Goal: Task Accomplishment & Management: Manage account settings

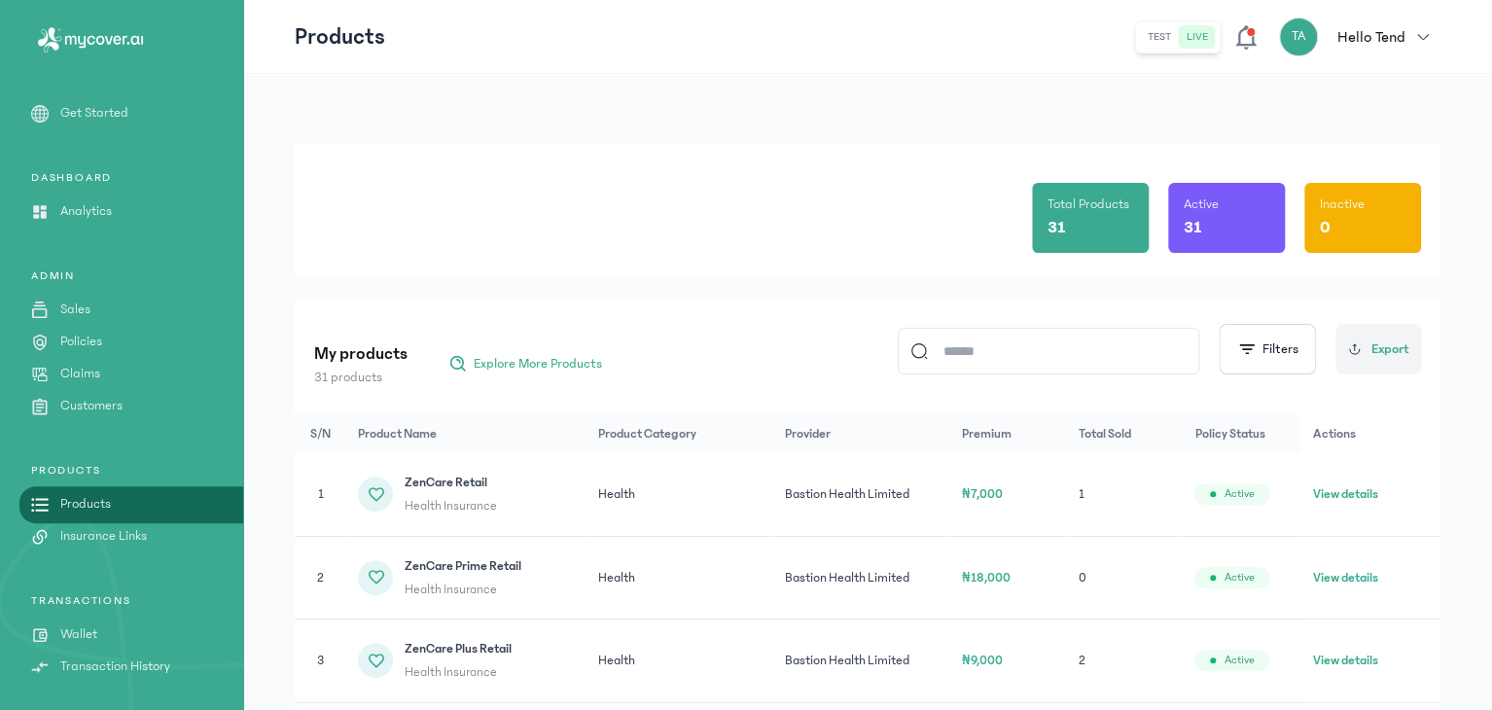
click at [112, 316] on link "Sales" at bounding box center [121, 310] width 243 height 20
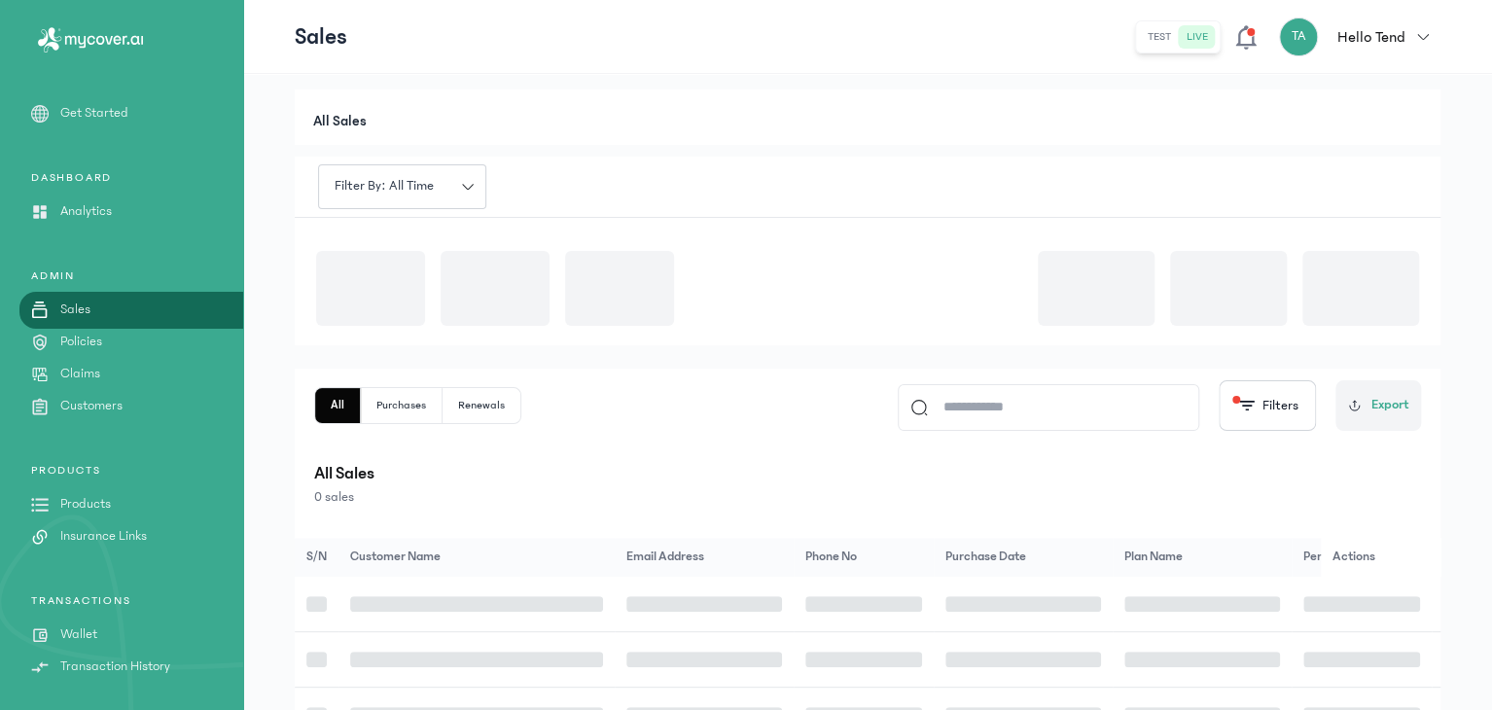
click at [112, 316] on link "Sales" at bounding box center [121, 310] width 243 height 20
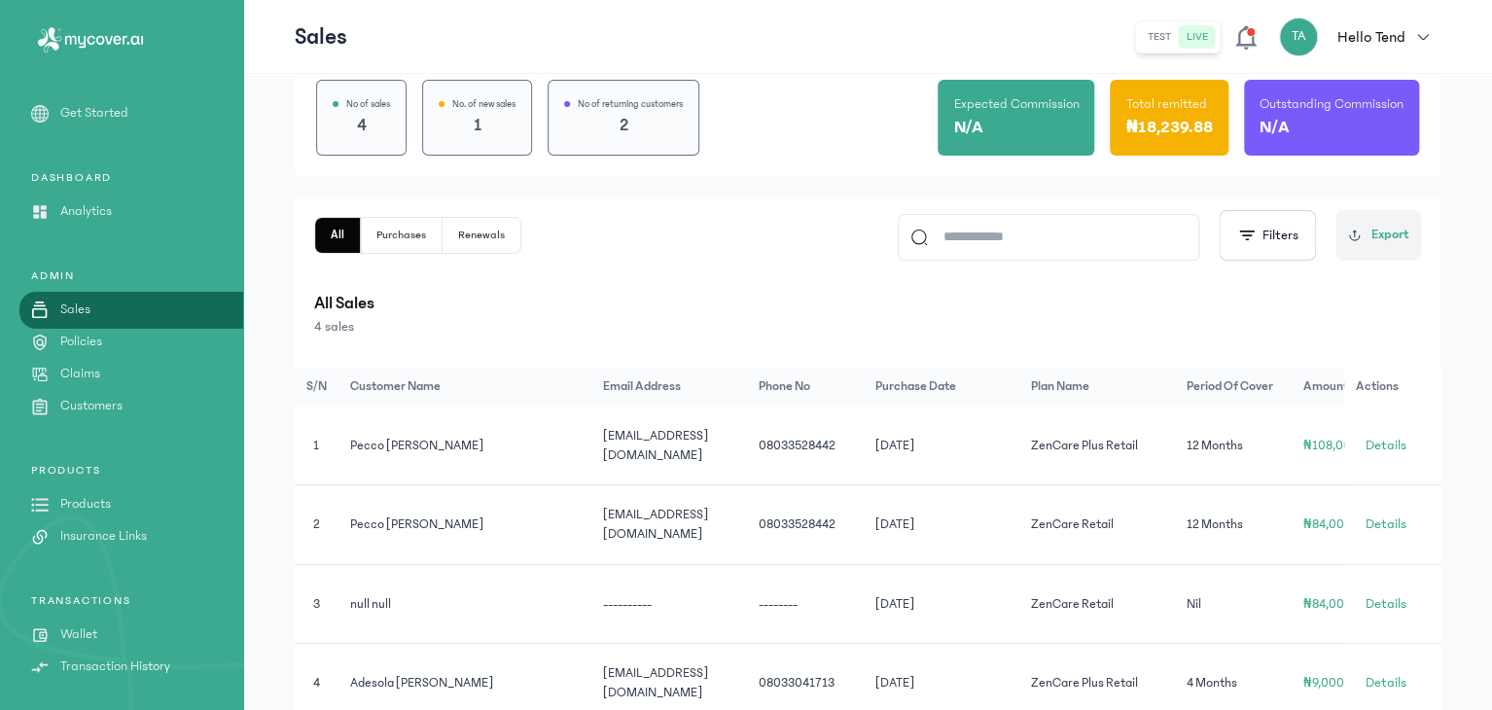
scroll to position [175, 0]
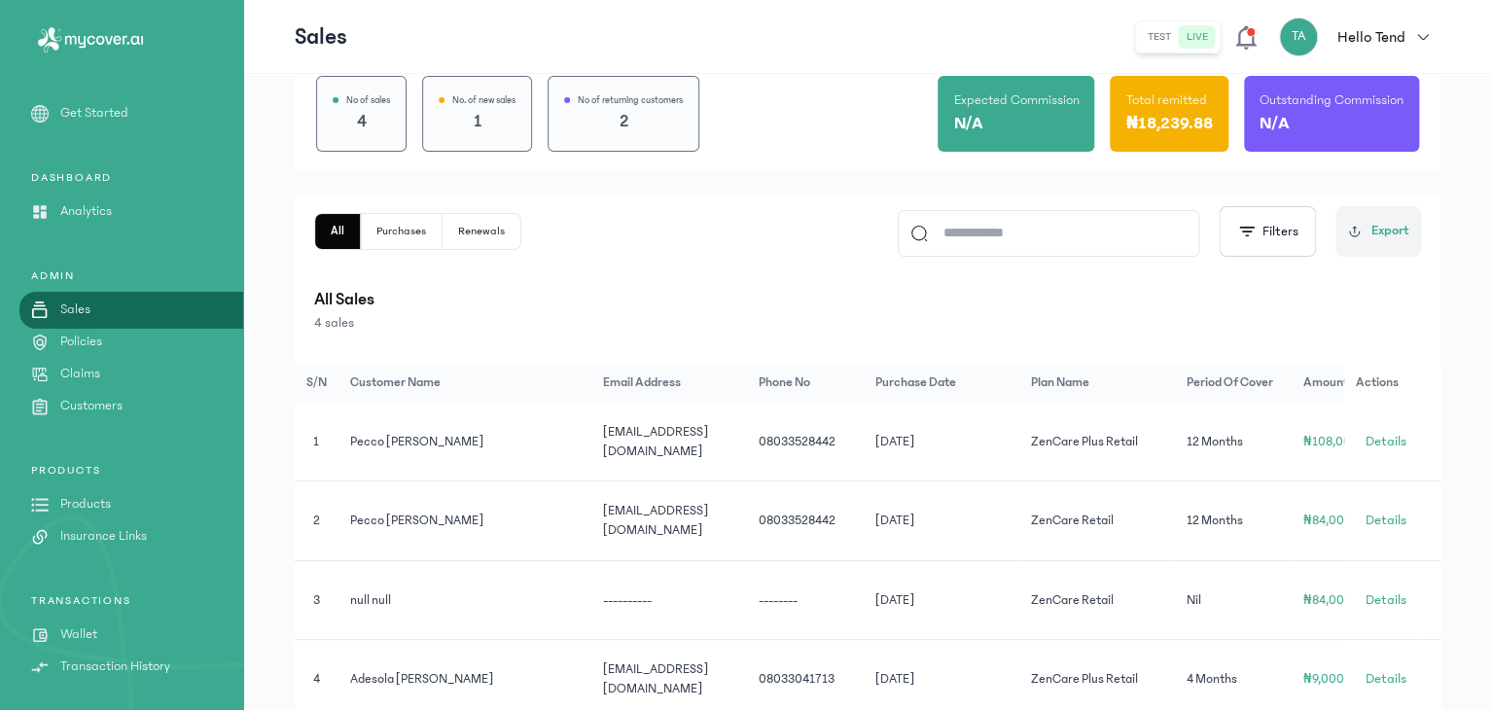
click at [98, 544] on p "Insurance Links" at bounding box center [103, 536] width 87 height 20
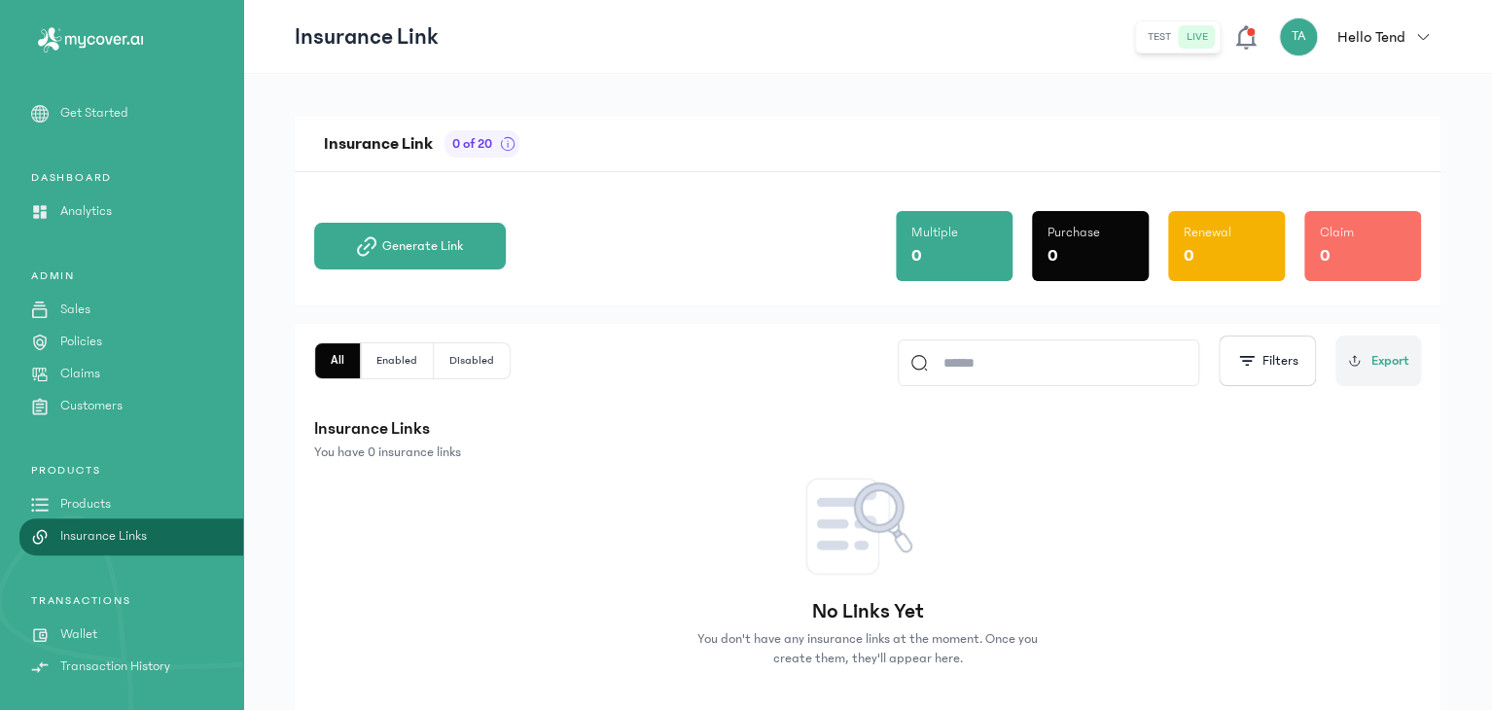
scroll to position [125, 0]
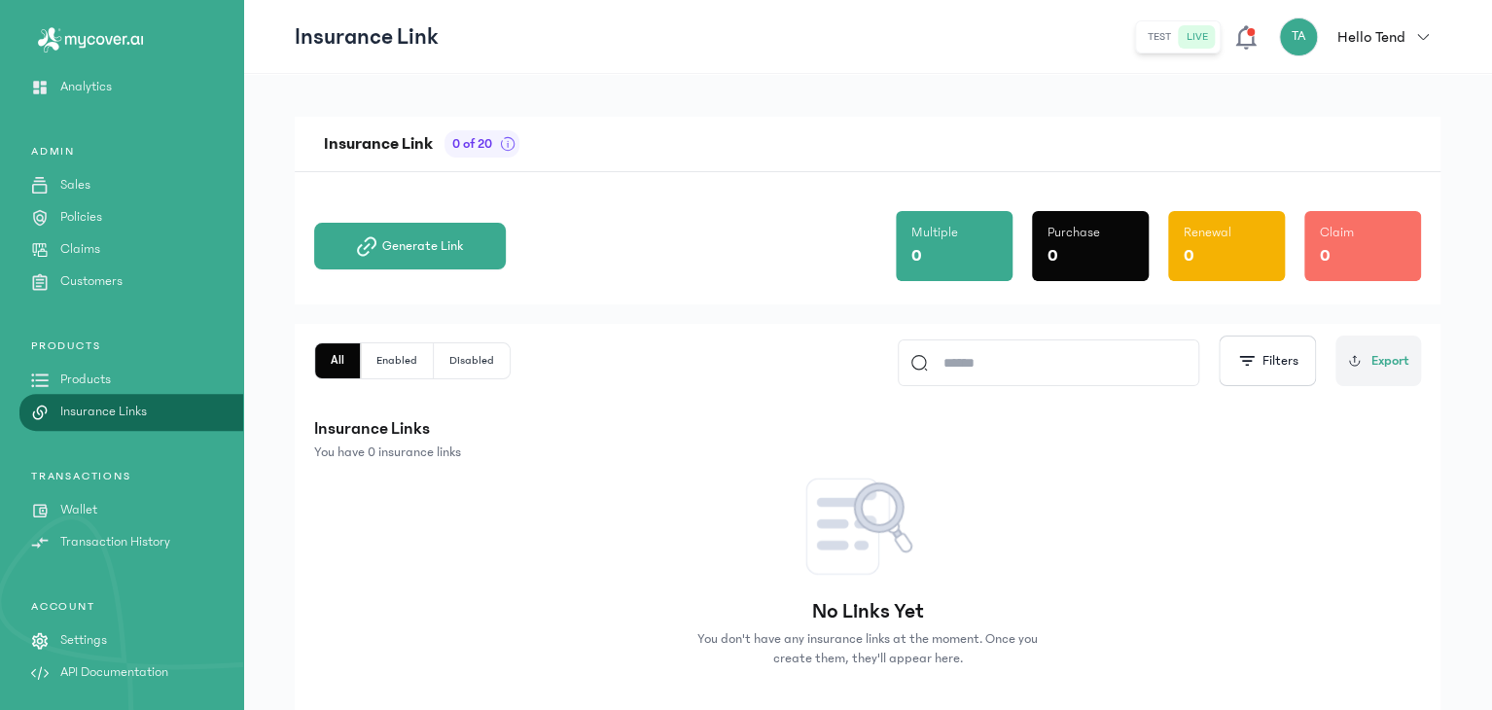
click at [80, 510] on p "Wallet" at bounding box center [78, 510] width 37 height 20
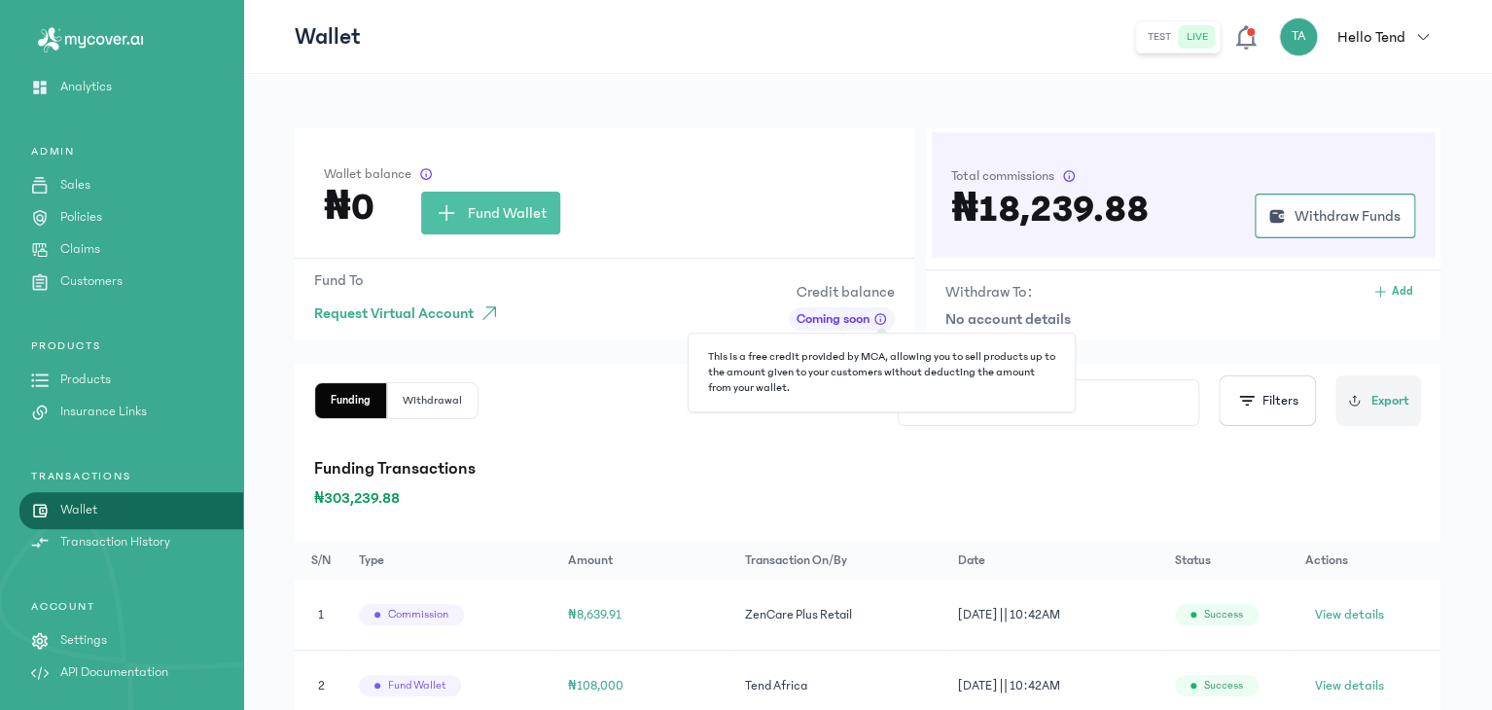
click at [876, 319] on span at bounding box center [881, 319] width 14 height 14
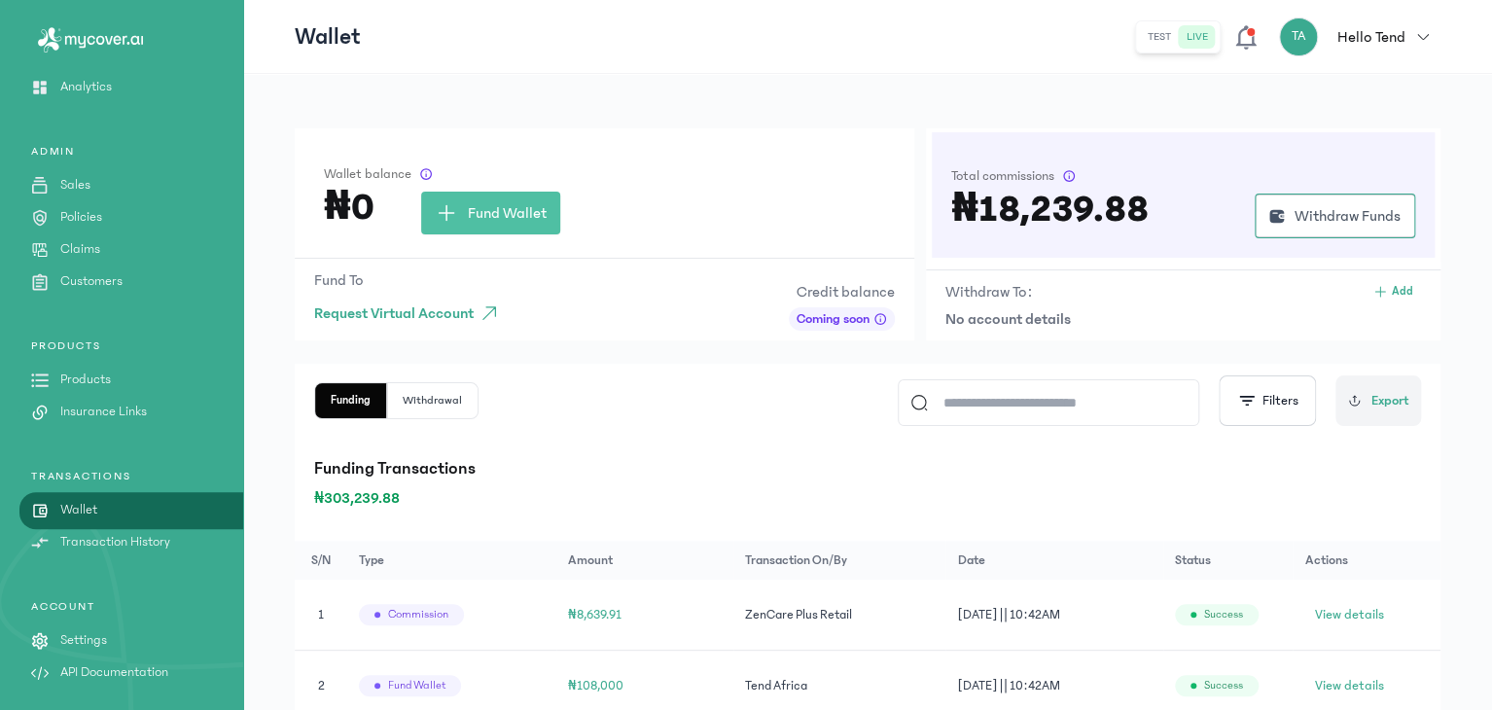
click at [875, 135] on div "Wallet balance ₦0 Fund Wallet" at bounding box center [605, 192] width 620 height 129
click at [1401, 289] on span "Add" at bounding box center [1402, 292] width 21 height 16
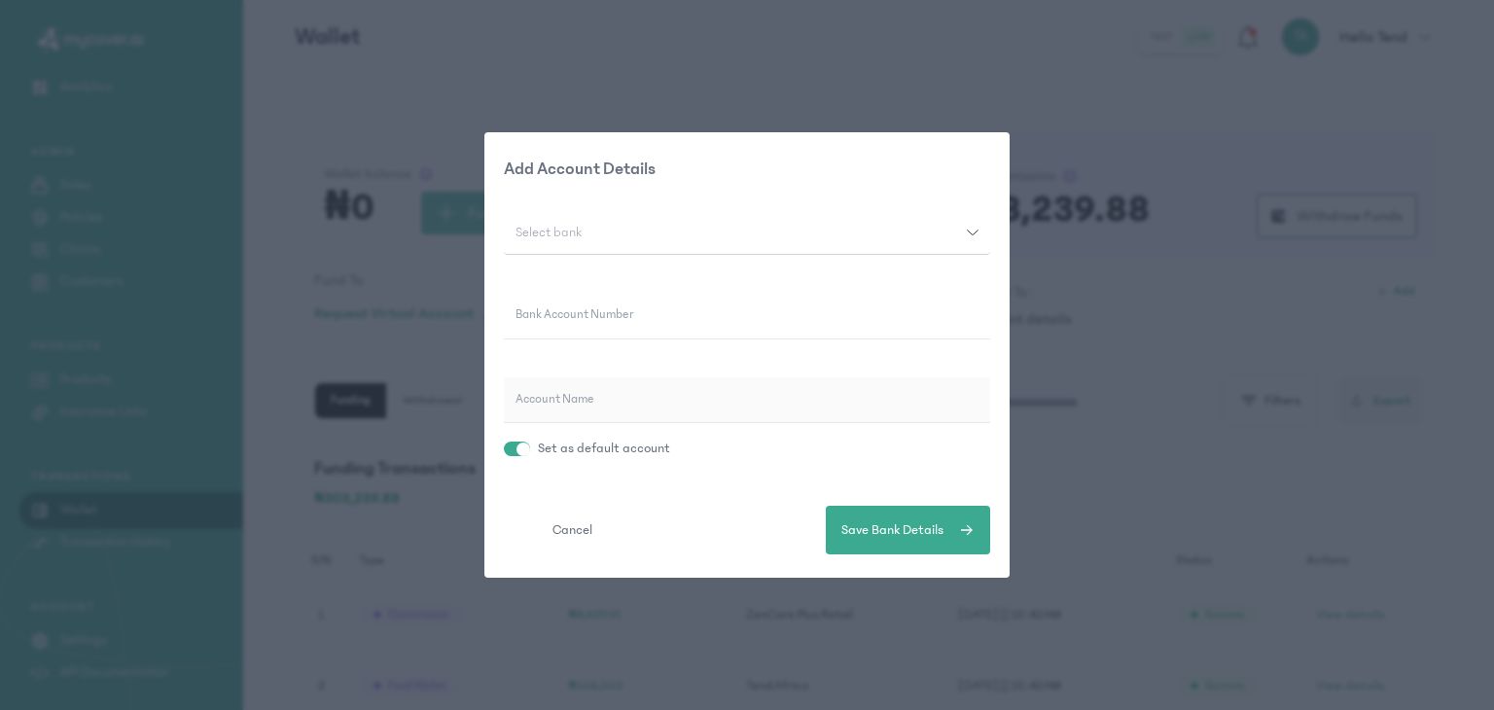
click at [1115, 74] on div "Add Account Details Select bank Bank Account Number Account Name Set as default…" at bounding box center [747, 355] width 1494 height 710
click at [573, 530] on span "Cancel" at bounding box center [573, 530] width 40 height 20
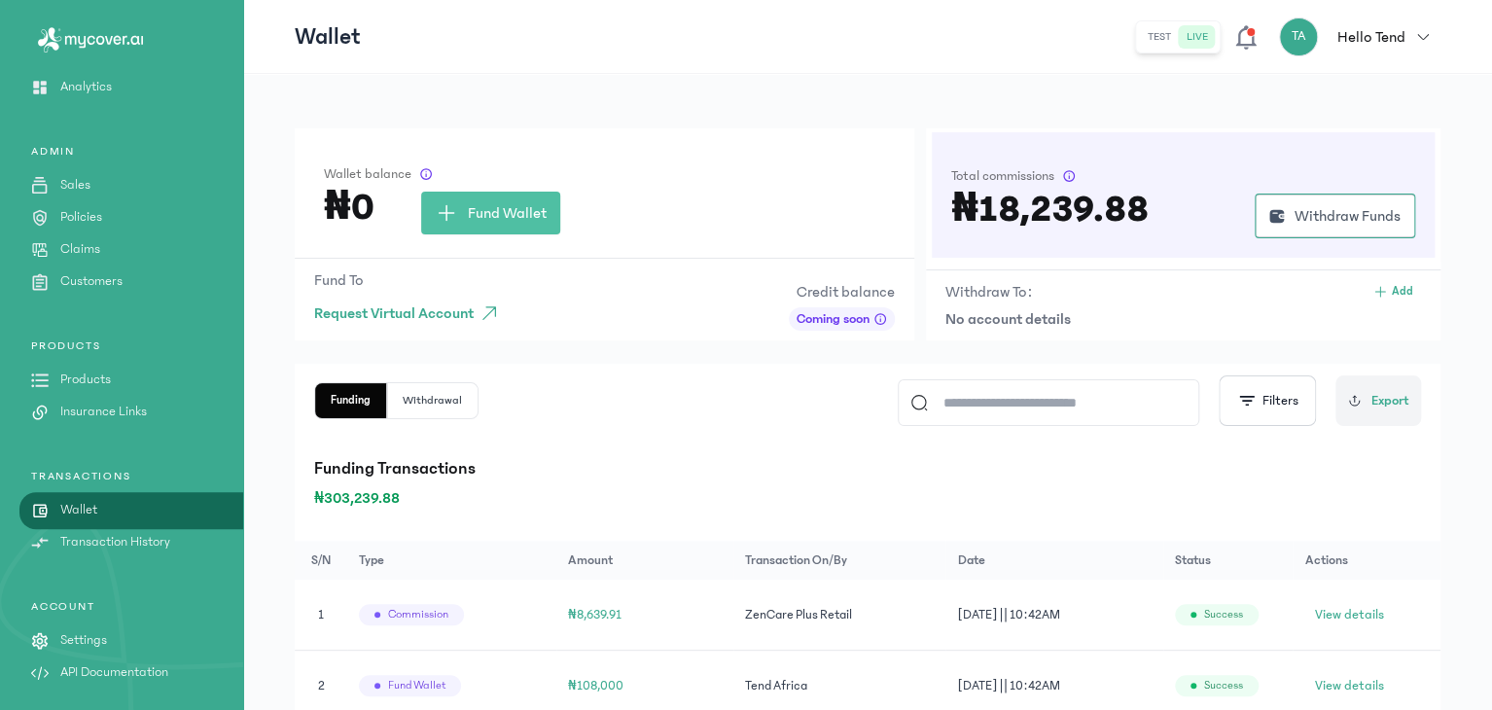
click at [139, 540] on p "Transaction History" at bounding box center [115, 542] width 110 height 20
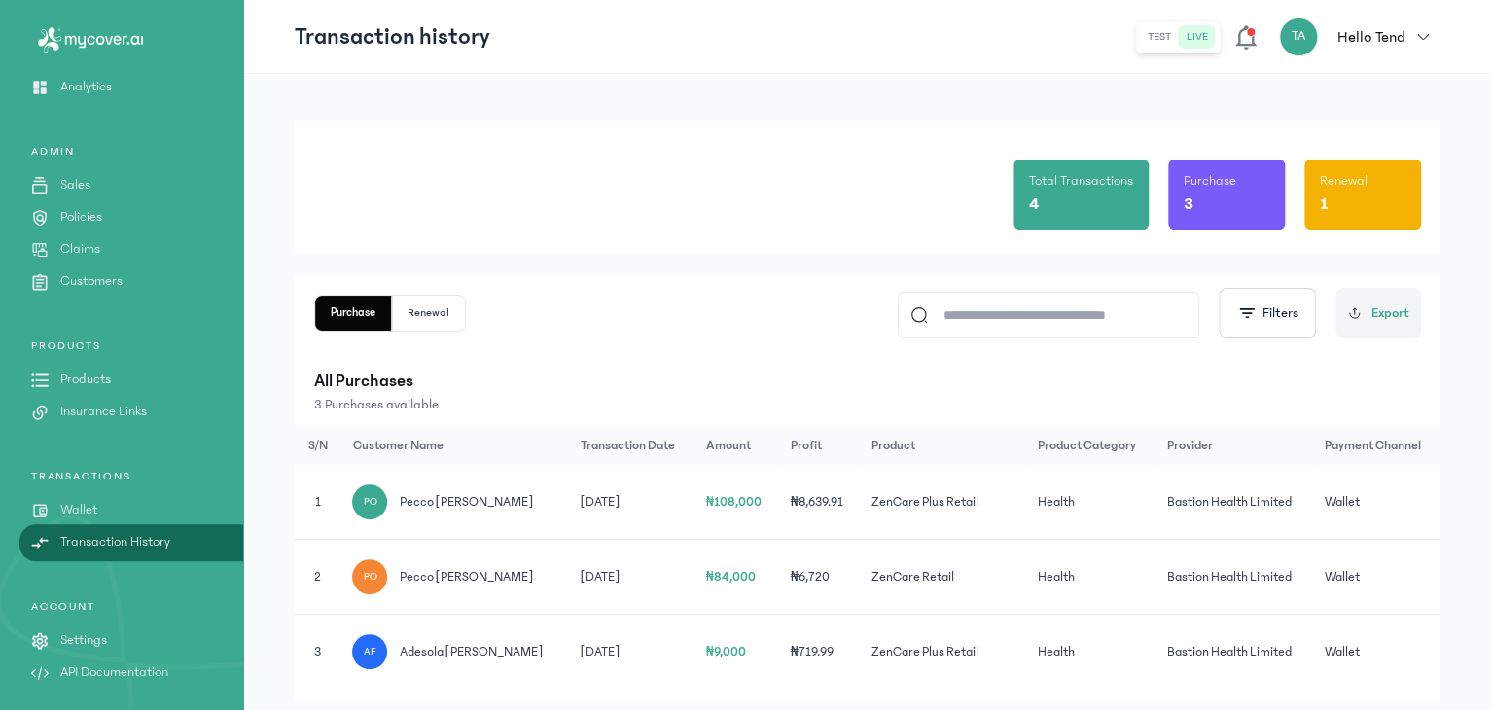
click at [86, 381] on p "Products" at bounding box center [85, 380] width 51 height 20
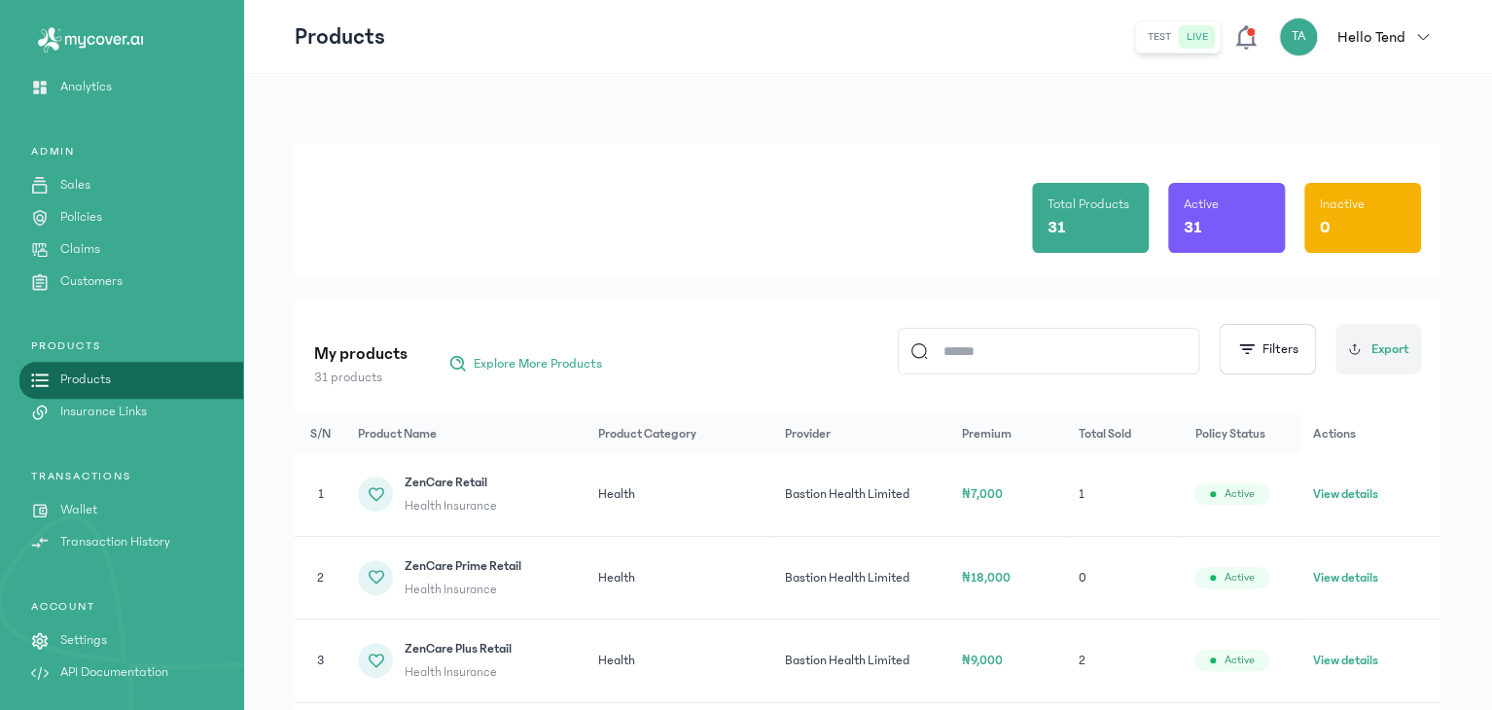
click at [82, 186] on p "Sales" at bounding box center [75, 185] width 30 height 20
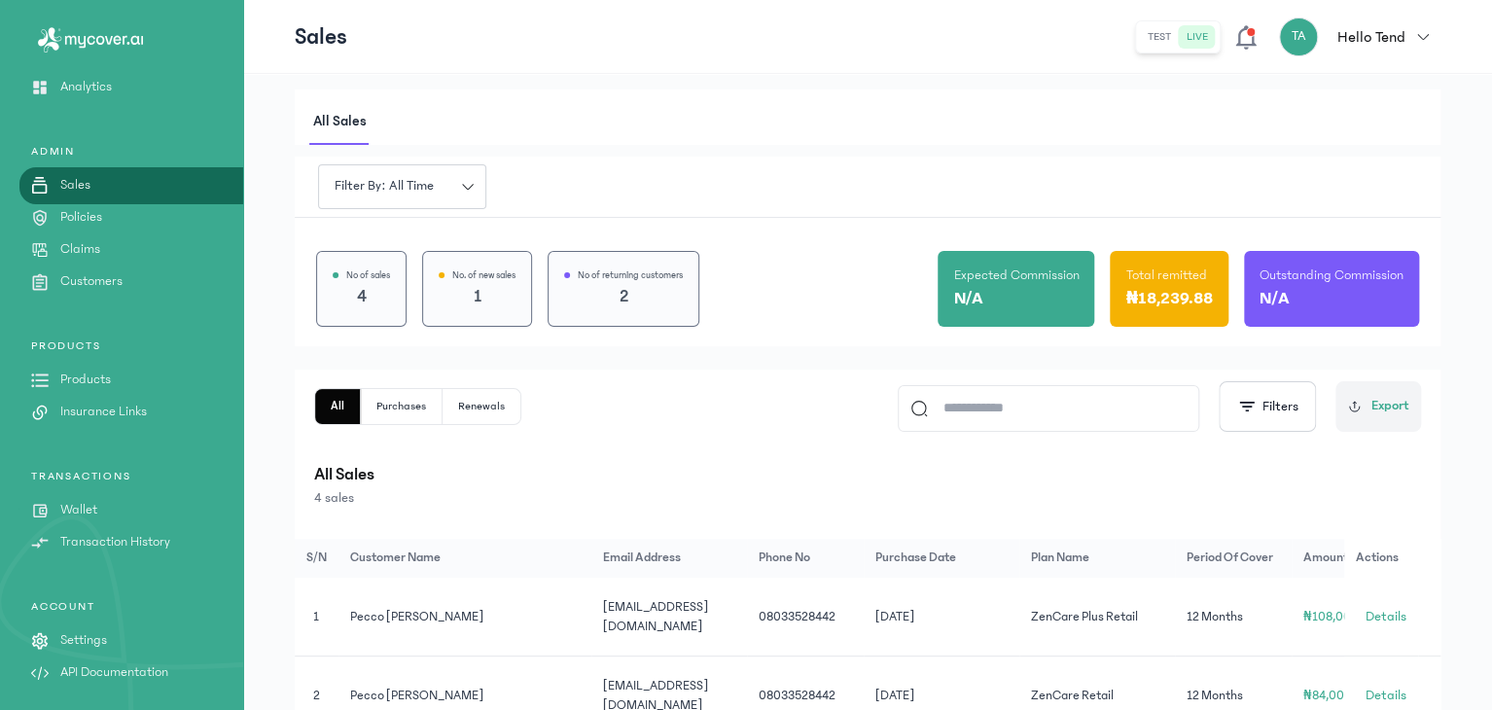
click at [70, 339] on div "ADMIN Sales Policies Claims Customers" at bounding box center [121, 381] width 243 height 84
click at [73, 212] on p "Policies" at bounding box center [81, 217] width 42 height 20
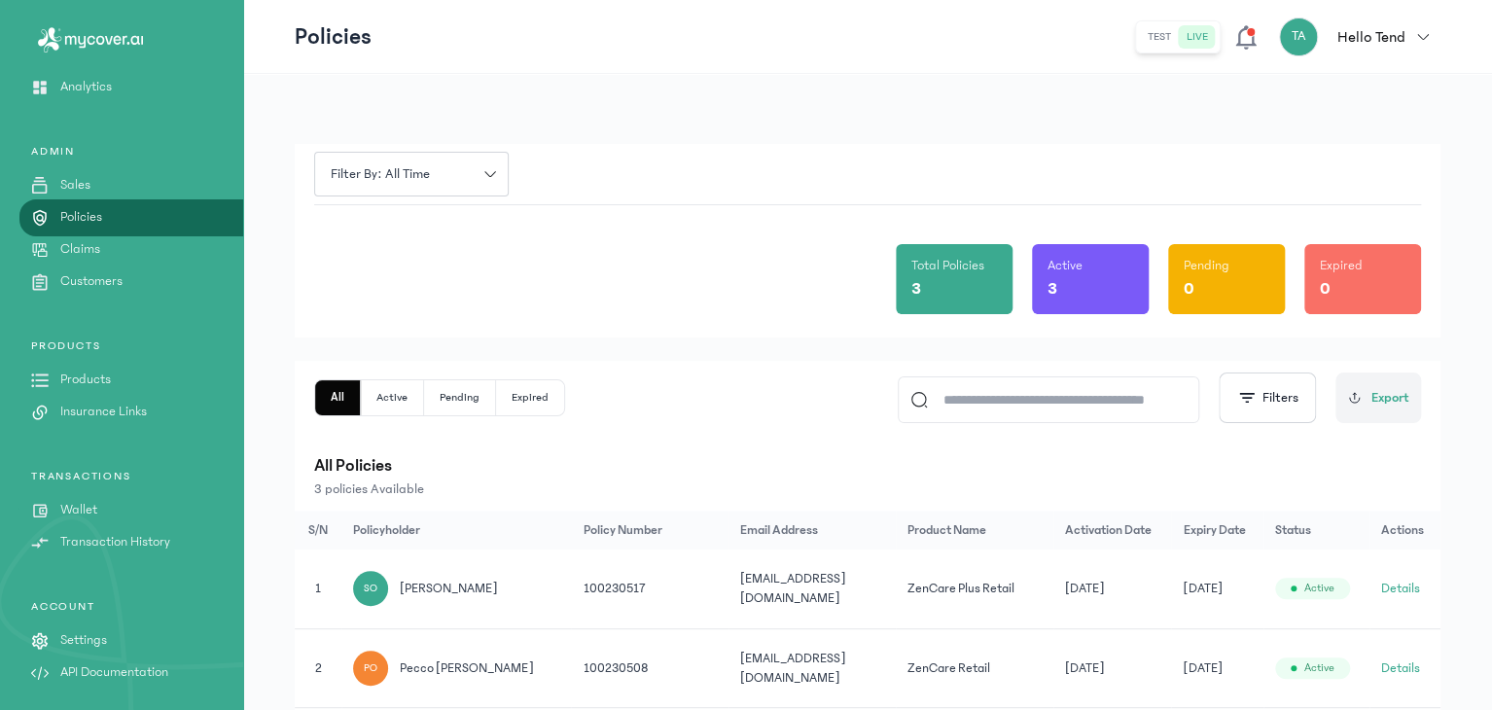
click at [20, 80] on link "Analytics" at bounding box center [121, 87] width 243 height 20
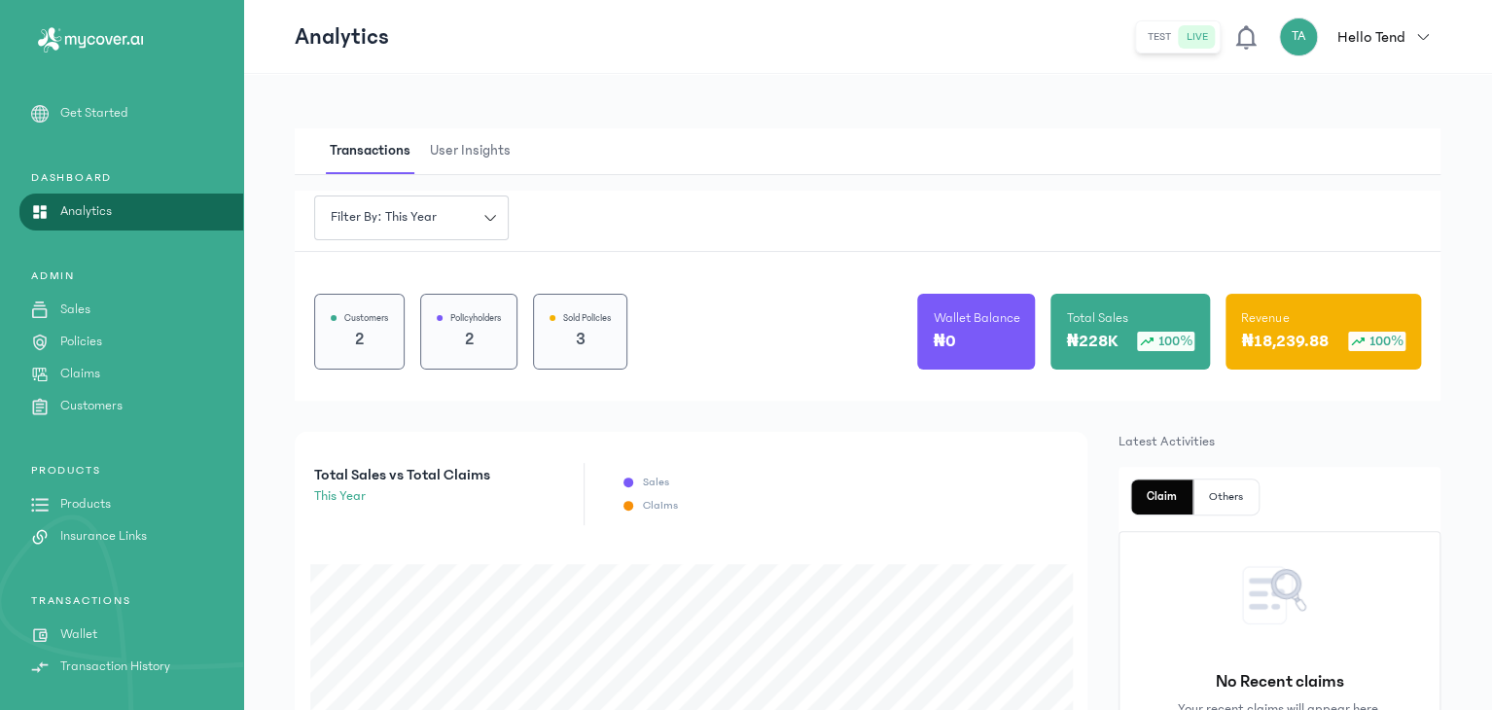
click at [73, 629] on p "Wallet" at bounding box center [78, 635] width 37 height 20
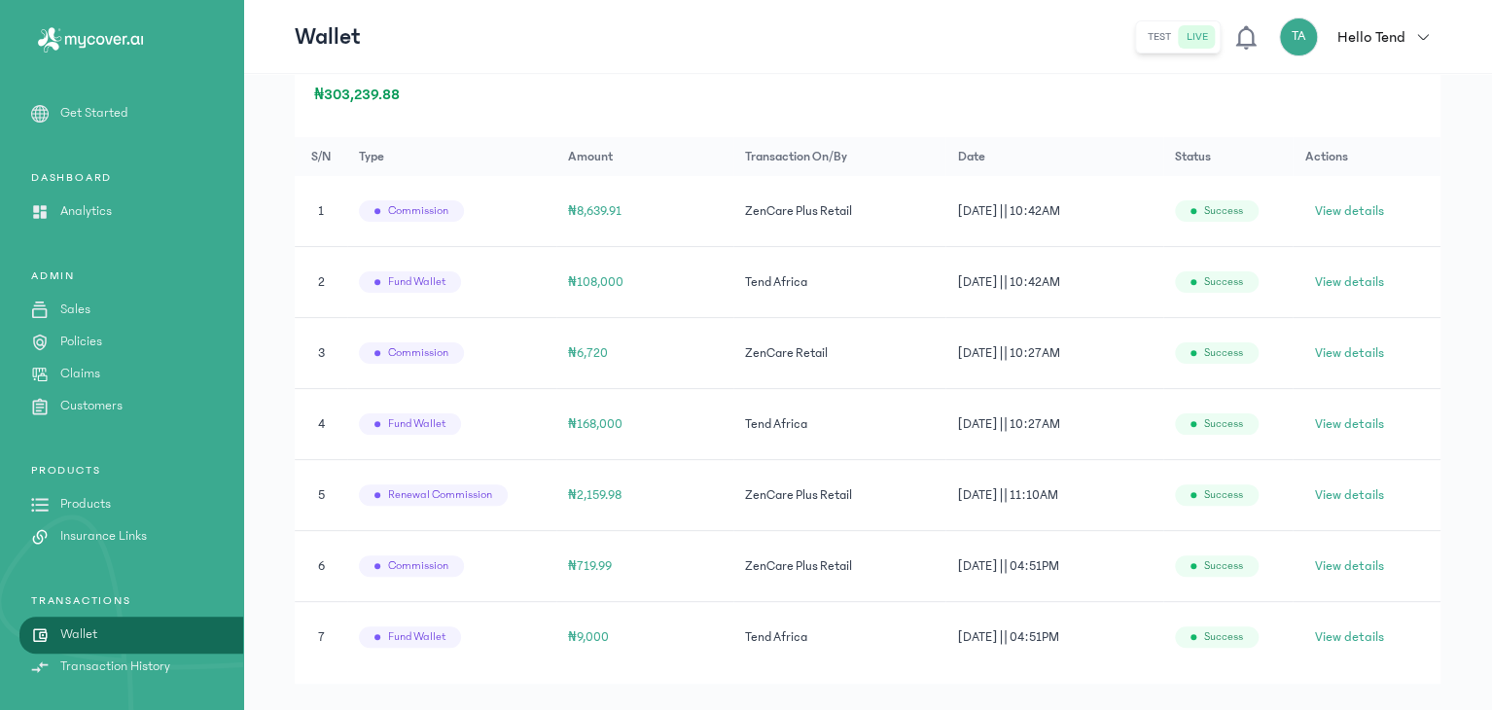
scroll to position [398, 0]
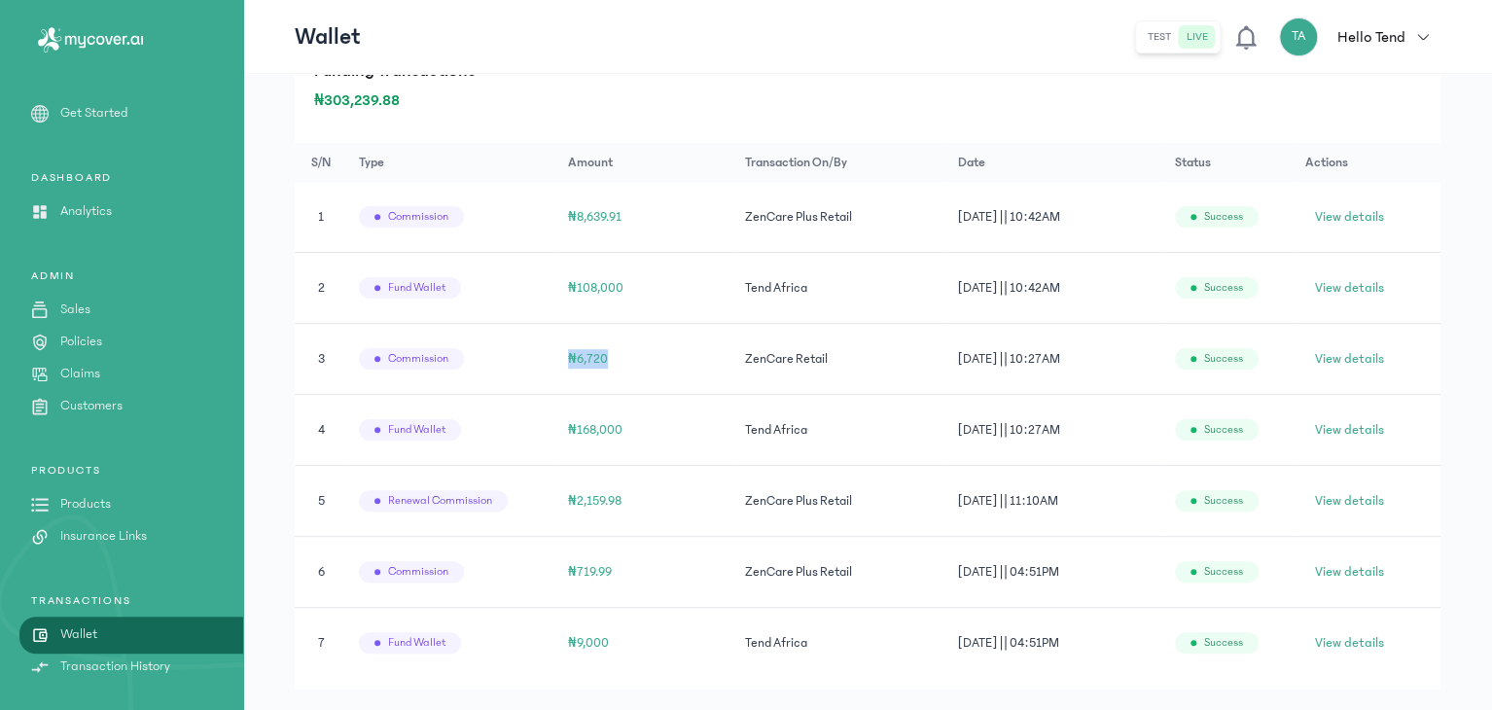
drag, startPoint x: 617, startPoint y: 359, endPoint x: 566, endPoint y: 359, distance: 50.6
click at [566, 359] on td "₦6,720" at bounding box center [644, 359] width 177 height 71
copy span "₦6,720"
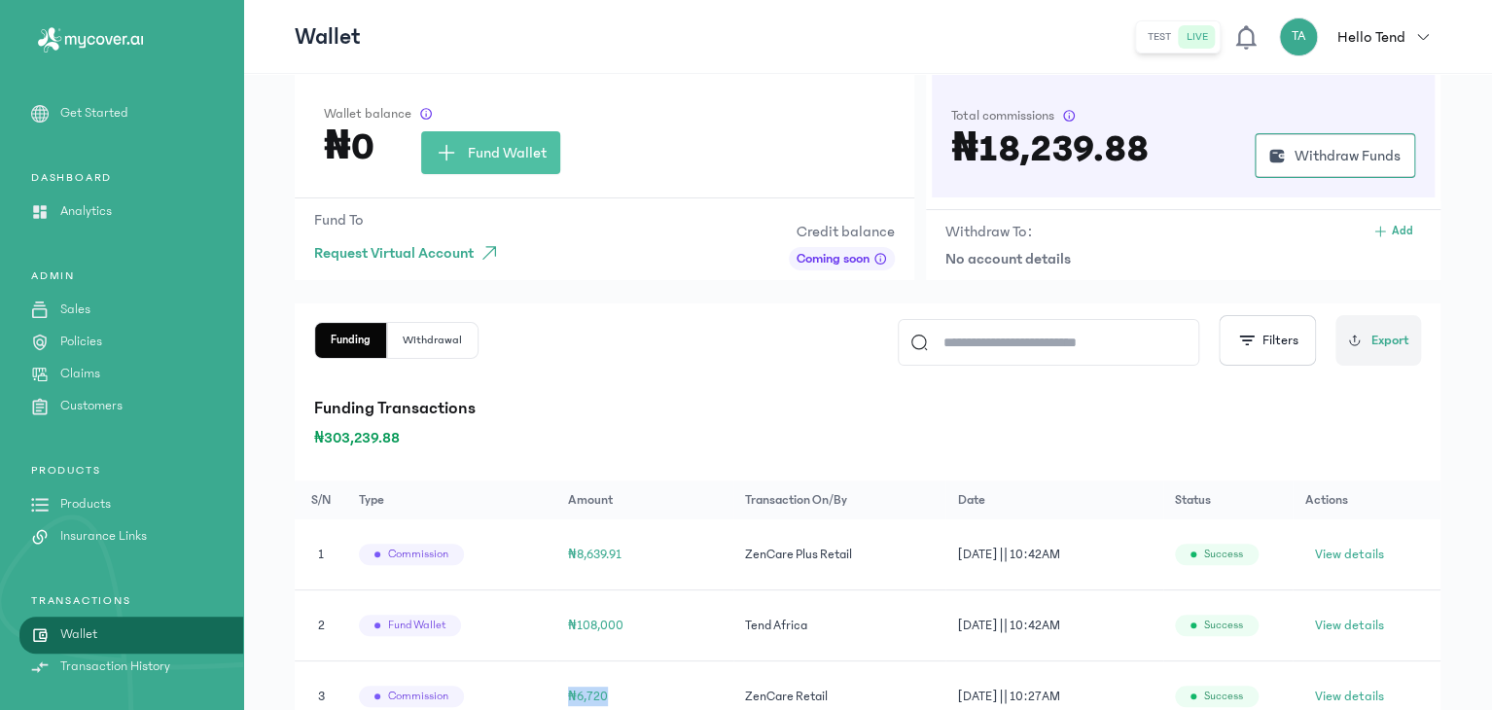
scroll to position [59, 0]
click at [1065, 114] on div "Total commissions" at bounding box center [1183, 116] width 464 height 19
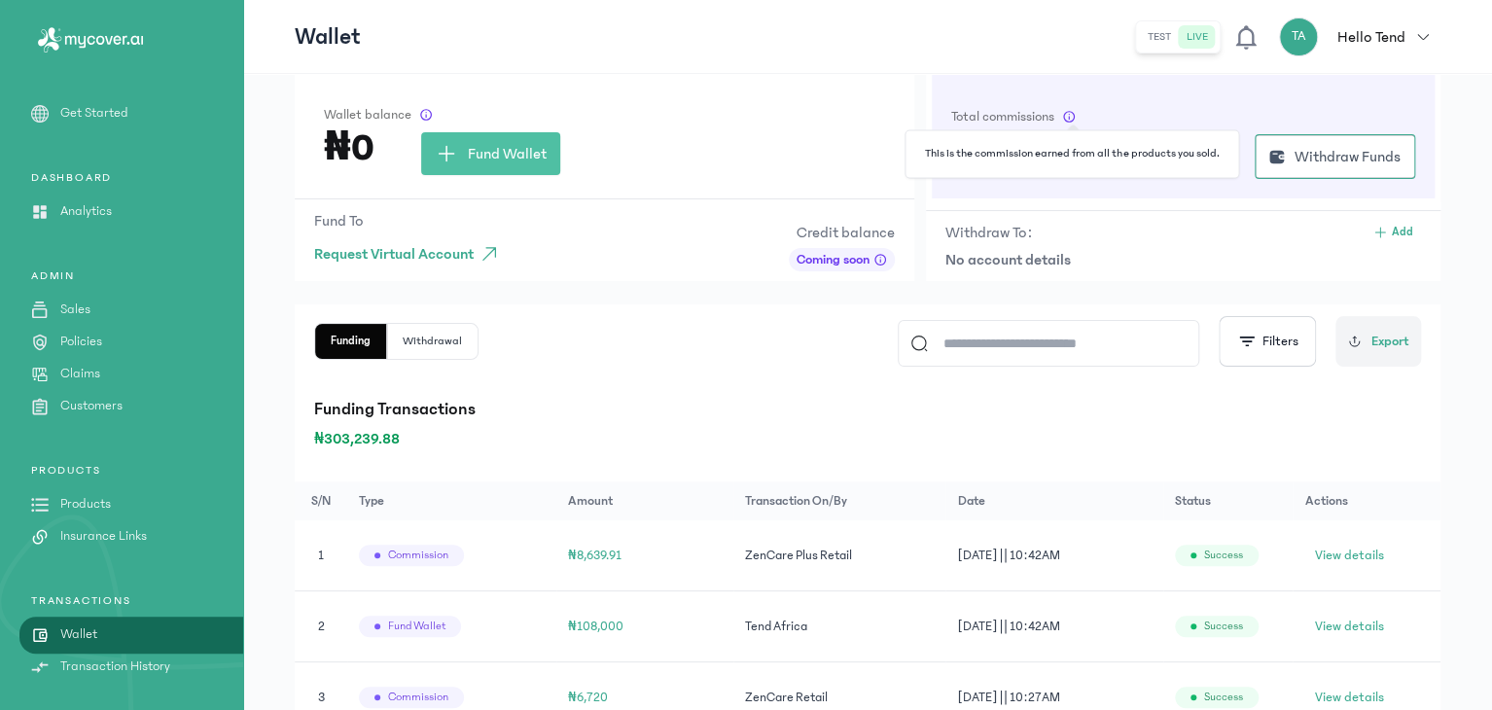
click at [1074, 115] on span at bounding box center [1069, 117] width 14 height 14
click at [405, 347] on button "Withdrawal" at bounding box center [432, 341] width 90 height 35
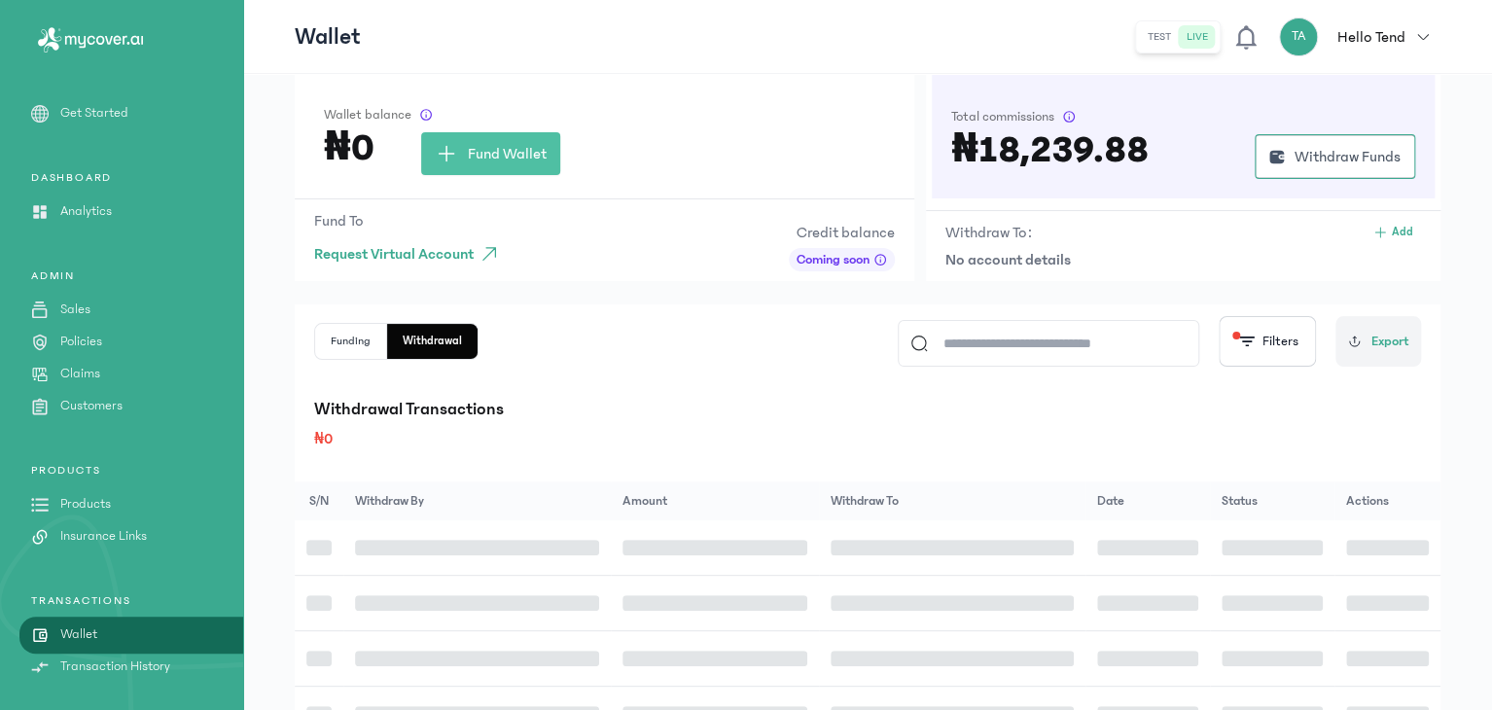
click at [387, 335] on button "Funding" at bounding box center [432, 341] width 90 height 35
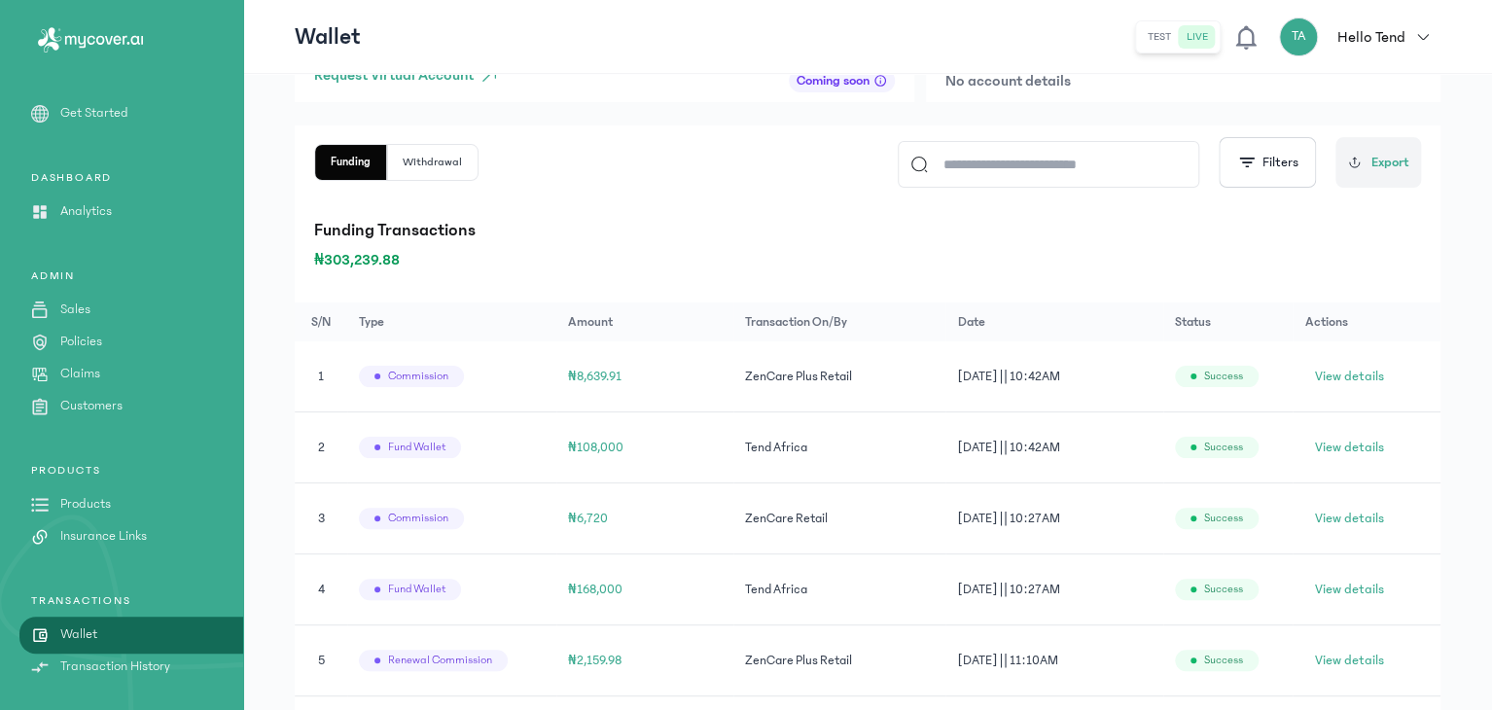
click at [98, 213] on p "Analytics" at bounding box center [86, 211] width 52 height 20
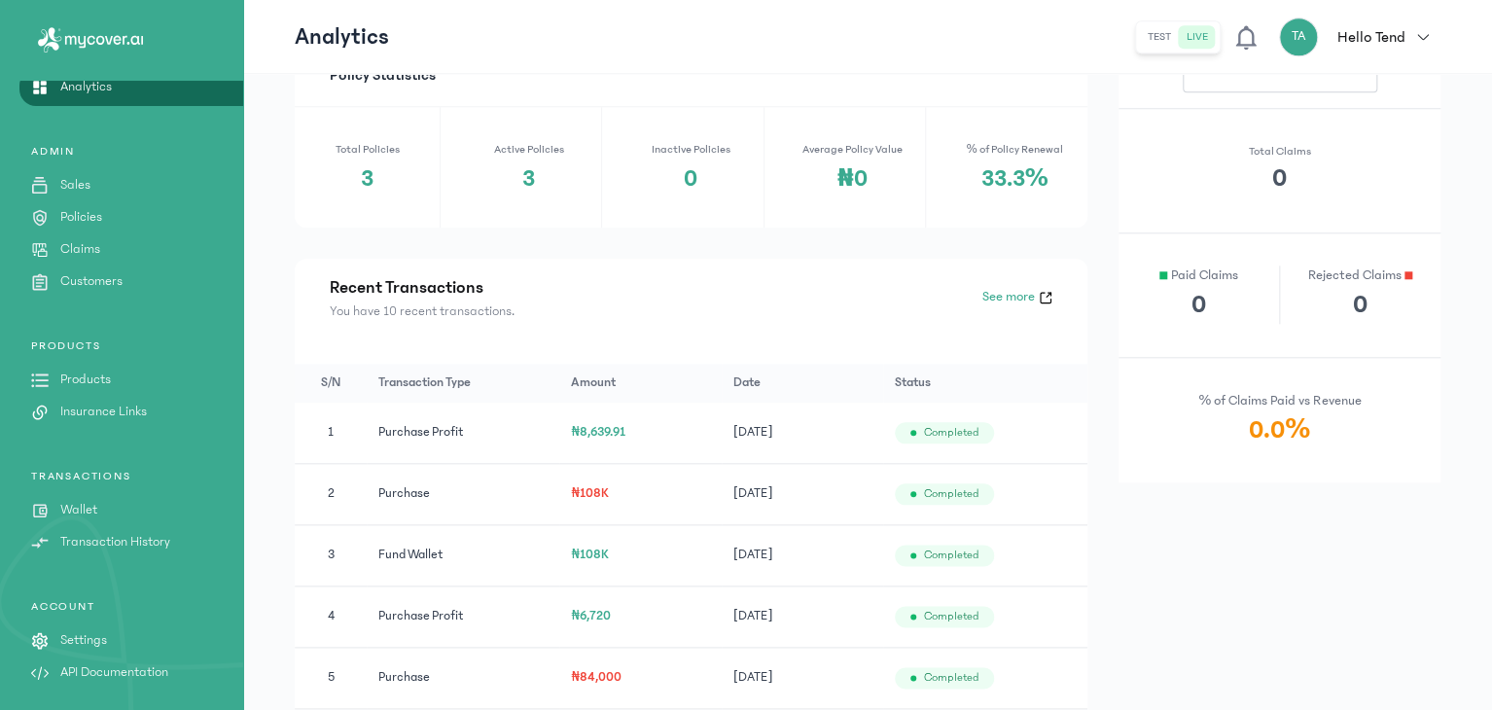
scroll to position [868, 0]
